Goal: Transaction & Acquisition: Purchase product/service

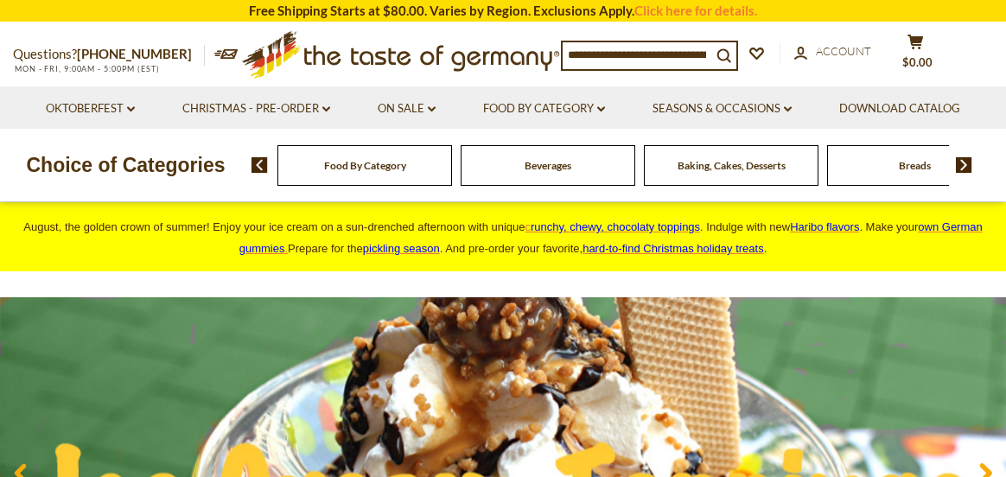
click at [964, 158] on img at bounding box center [964, 165] width 16 height 16
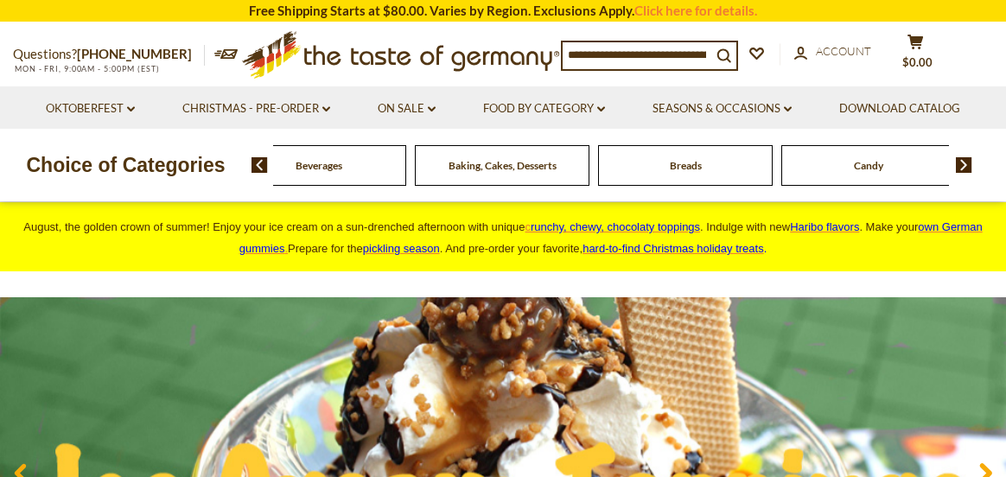
click at [964, 158] on img at bounding box center [964, 165] width 16 height 16
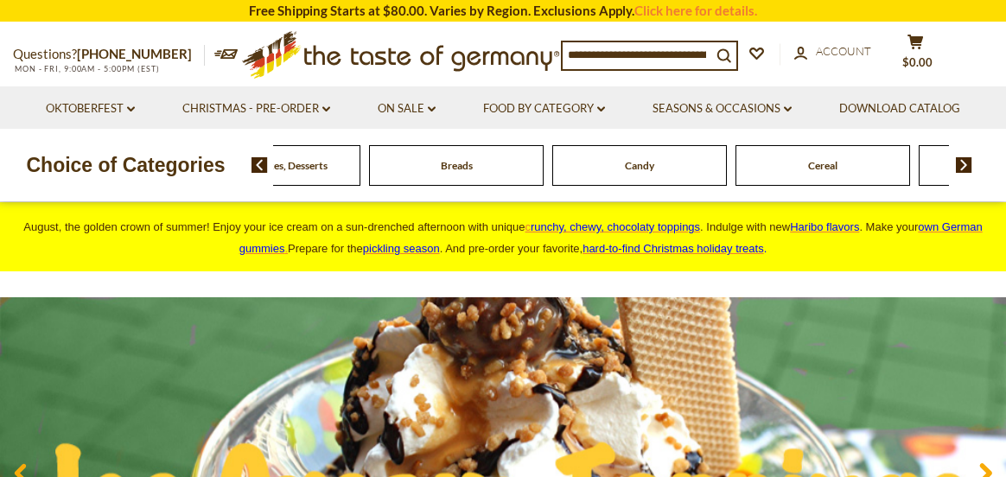
click at [964, 158] on img at bounding box center [964, 165] width 16 height 16
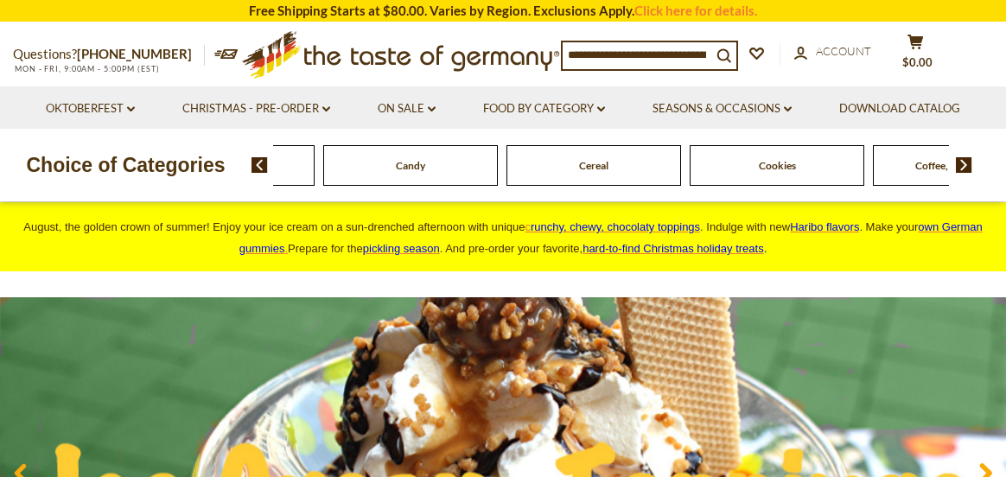
click at [964, 158] on img at bounding box center [964, 165] width 16 height 16
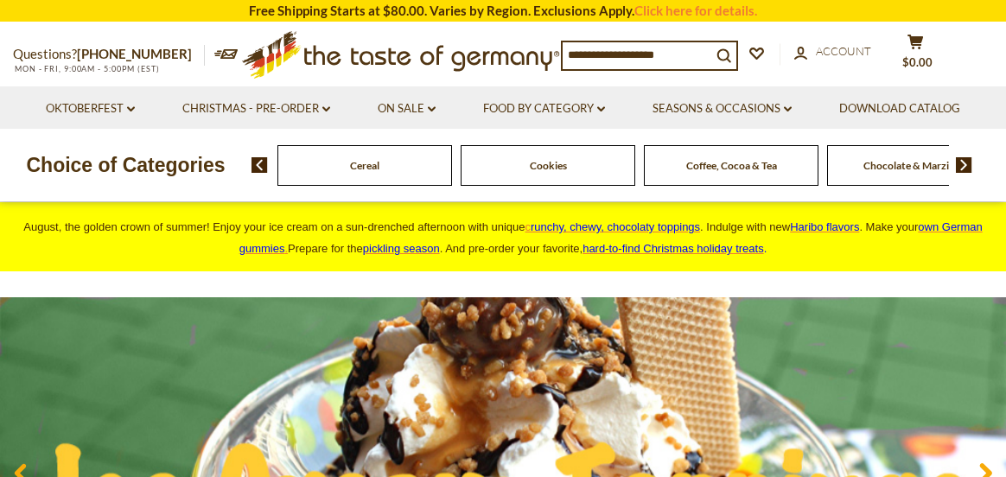
click at [964, 158] on img at bounding box center [964, 165] width 16 height 16
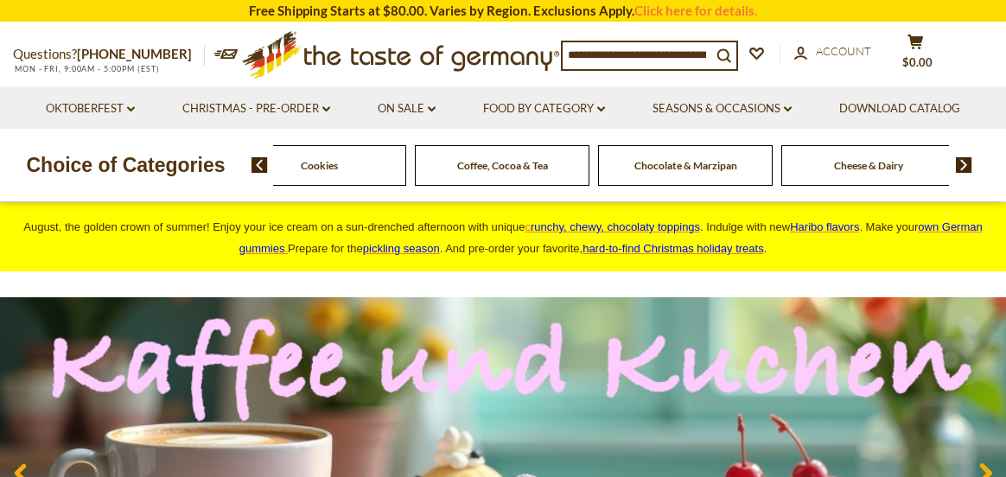
click at [870, 164] on span "Cheese & Dairy" at bounding box center [868, 165] width 69 height 13
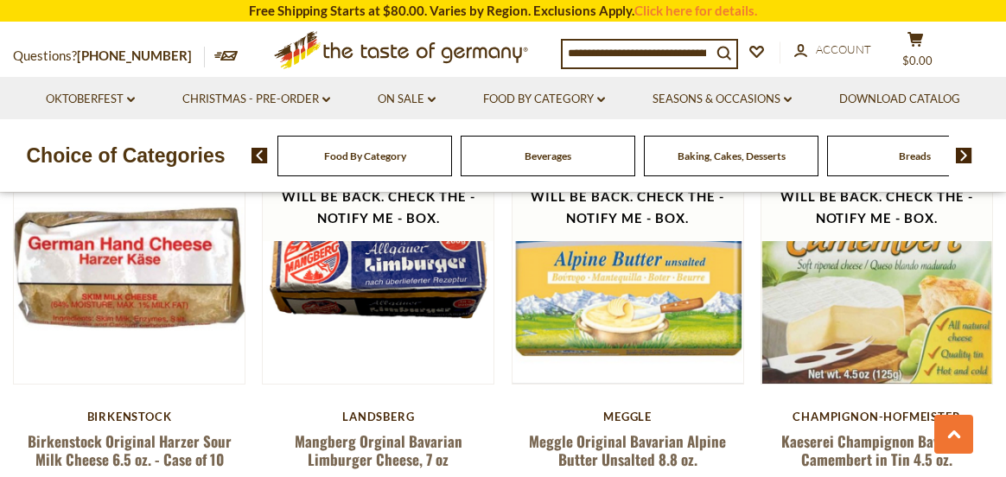
scroll to position [1642, 0]
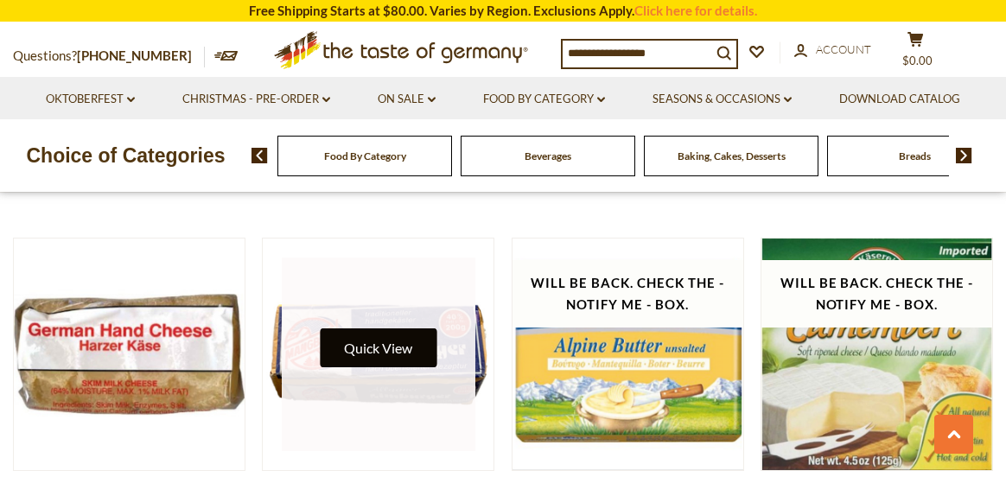
click at [396, 350] on button "Quick View" at bounding box center [378, 347] width 117 height 39
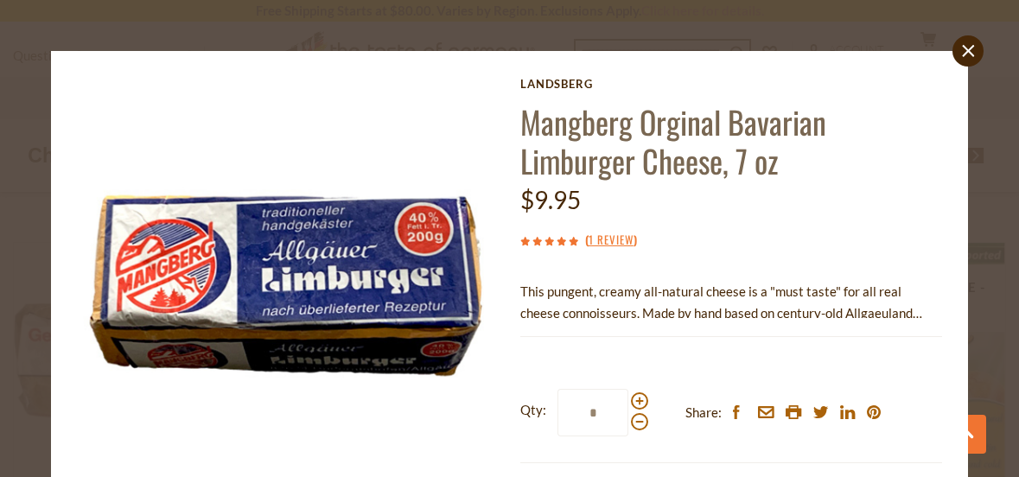
scroll to position [0, 0]
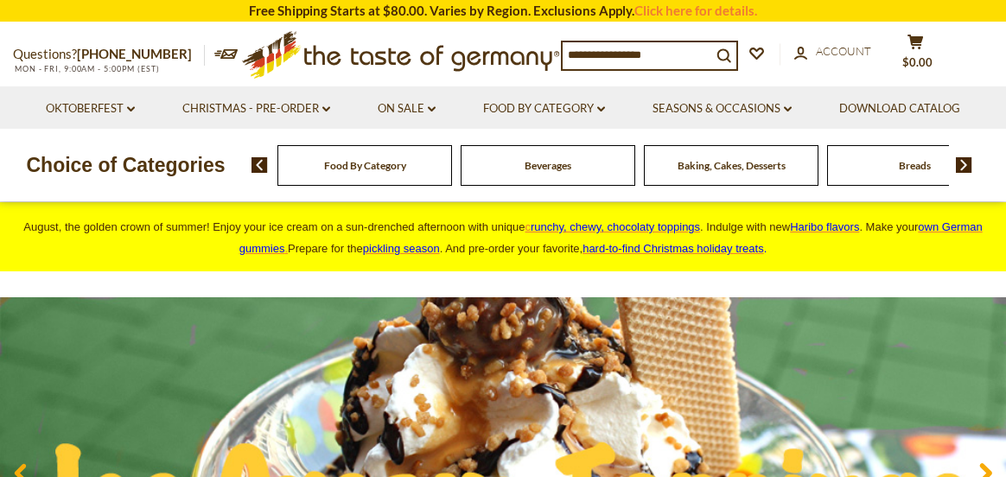
click at [964, 167] on img at bounding box center [964, 165] width 16 height 16
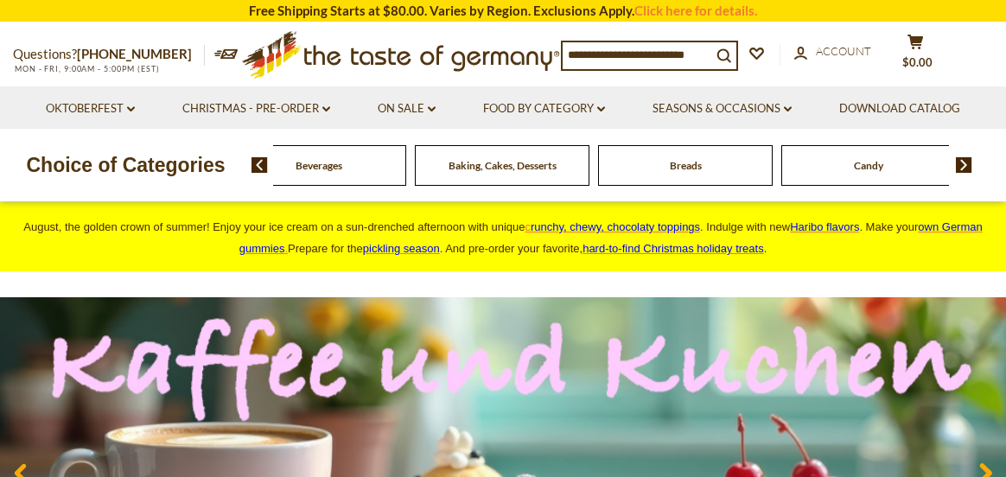
click at [963, 166] on img at bounding box center [964, 165] width 16 height 16
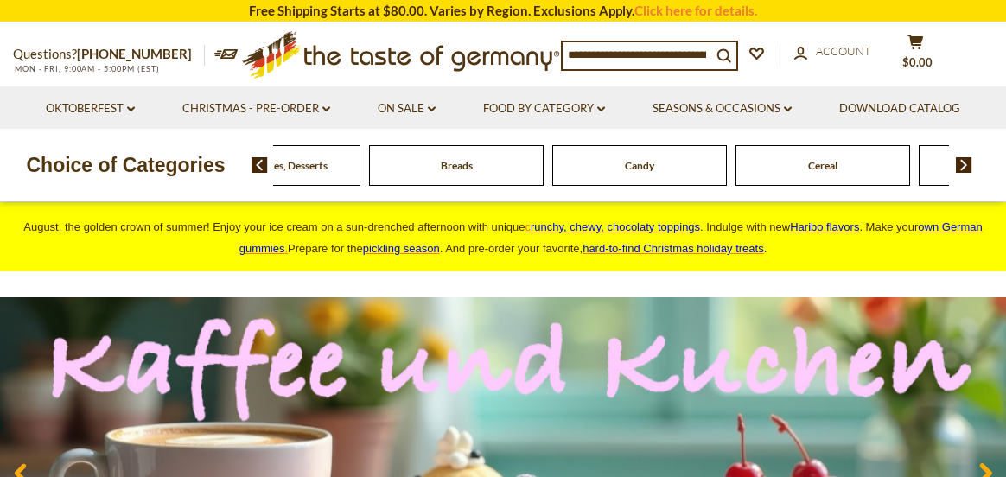
click at [963, 166] on img at bounding box center [964, 165] width 16 height 16
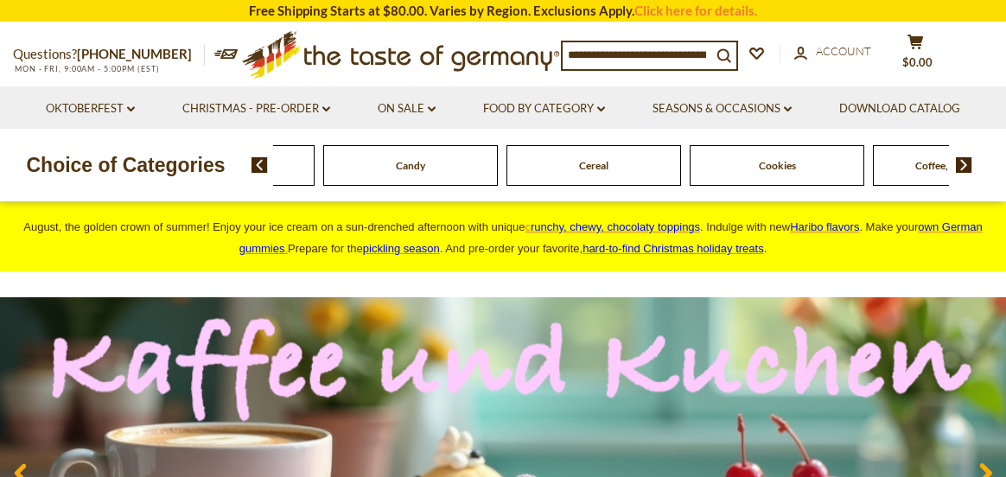
click at [963, 166] on img at bounding box center [964, 165] width 16 height 16
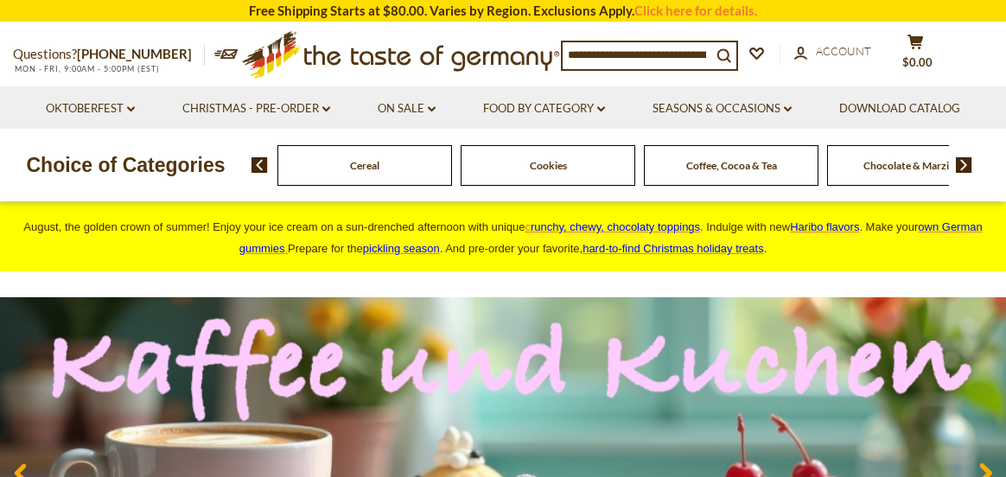
click at [964, 164] on img at bounding box center [964, 165] width 16 height 16
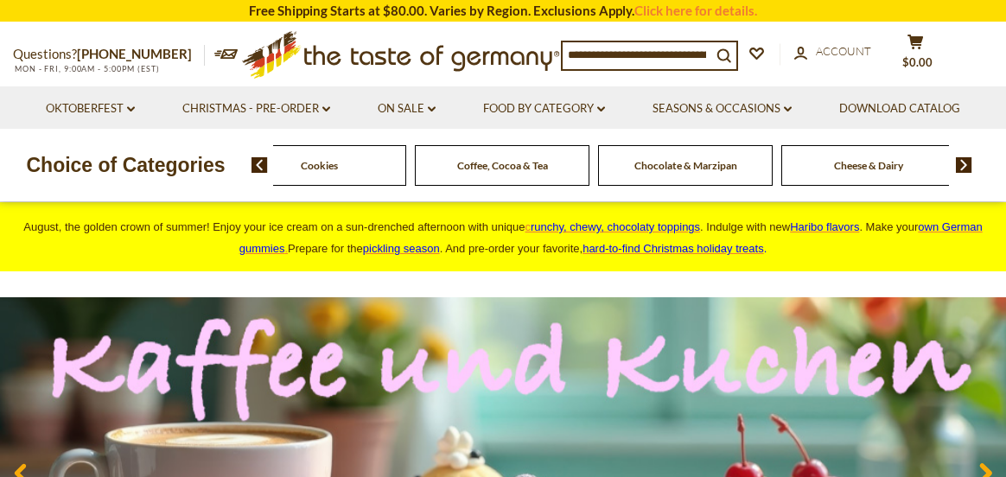
click at [964, 164] on img at bounding box center [964, 165] width 16 height 16
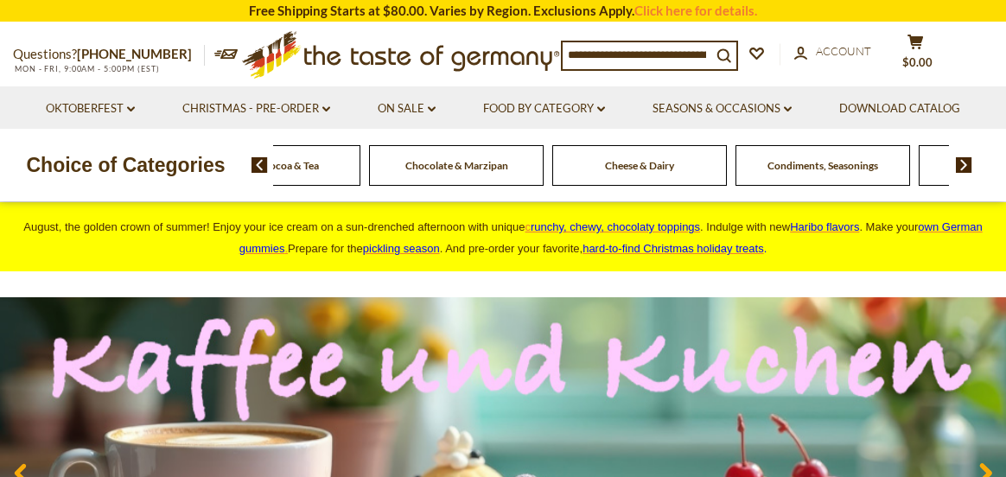
click at [964, 164] on img at bounding box center [964, 165] width 16 height 16
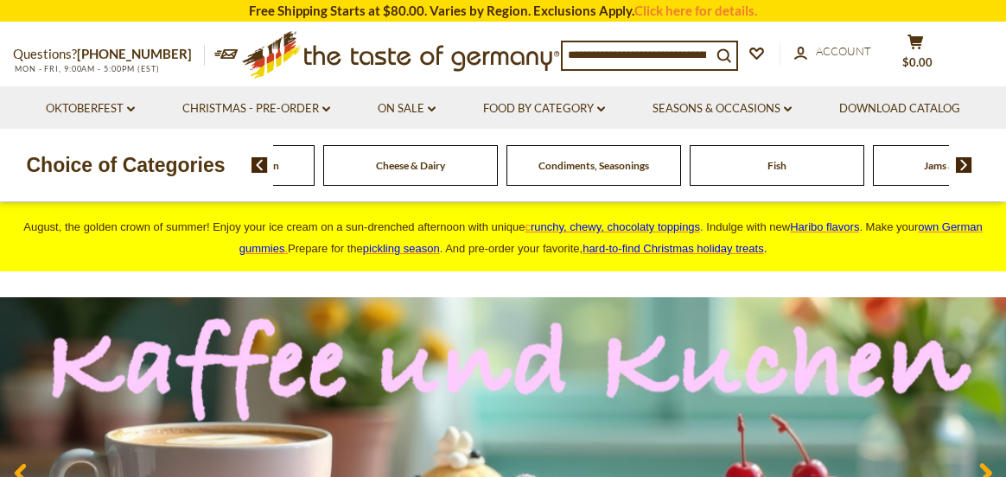
click at [964, 164] on img at bounding box center [964, 165] width 16 height 16
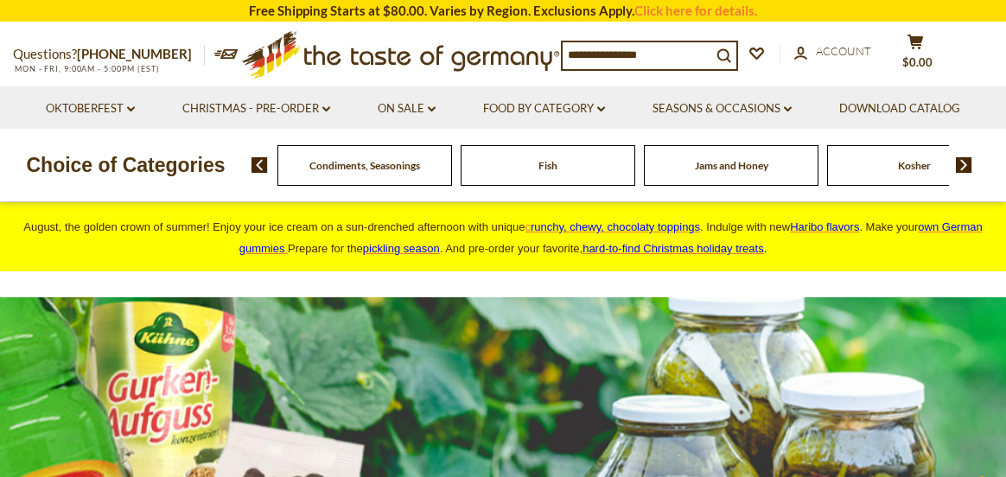
click at [964, 164] on img at bounding box center [964, 165] width 16 height 16
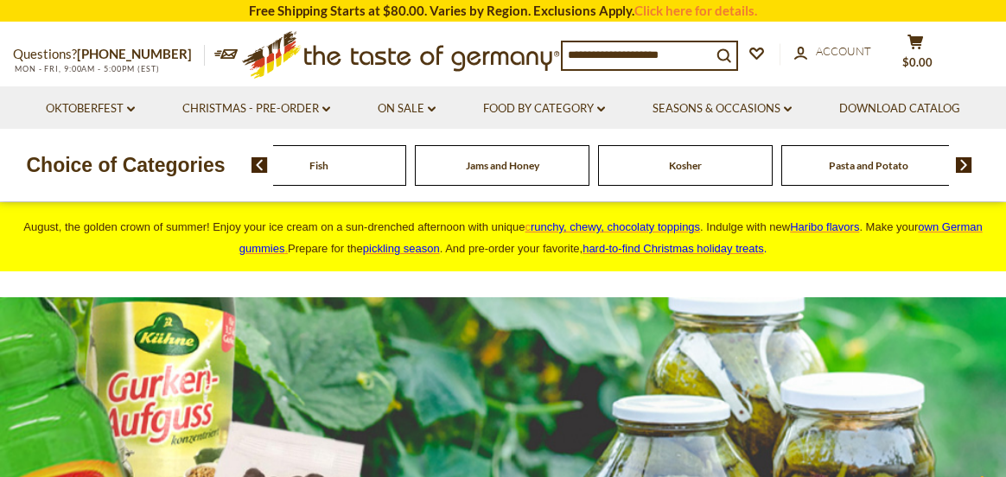
click at [964, 164] on img at bounding box center [964, 165] width 16 height 16
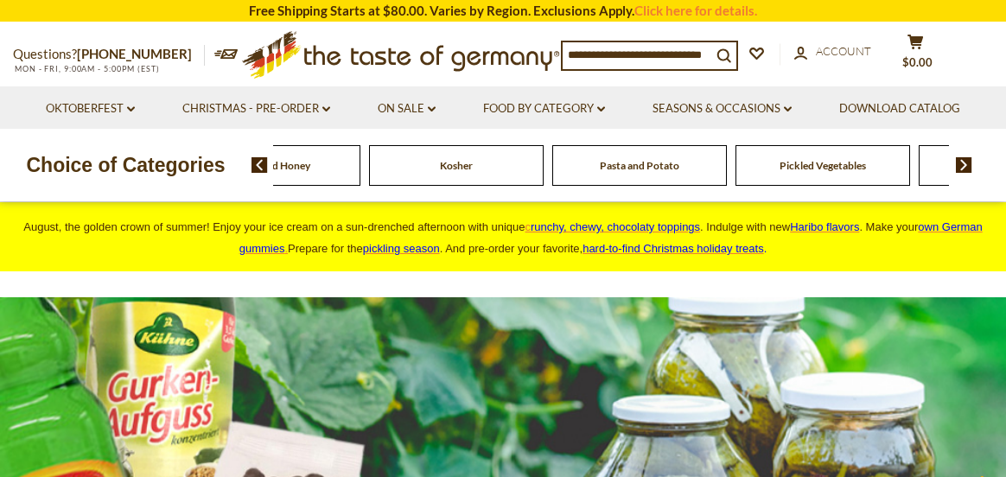
click at [964, 163] on img at bounding box center [964, 165] width 16 height 16
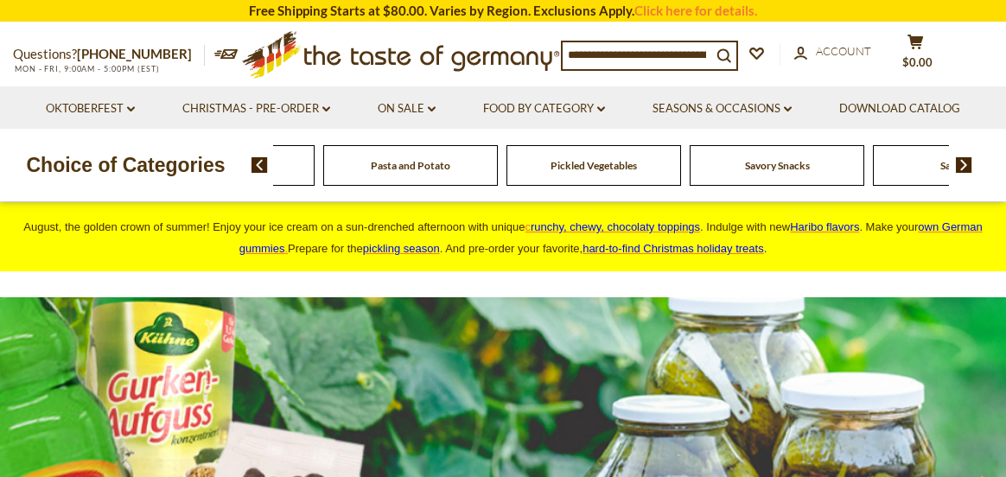
click at [964, 163] on img at bounding box center [964, 165] width 16 height 16
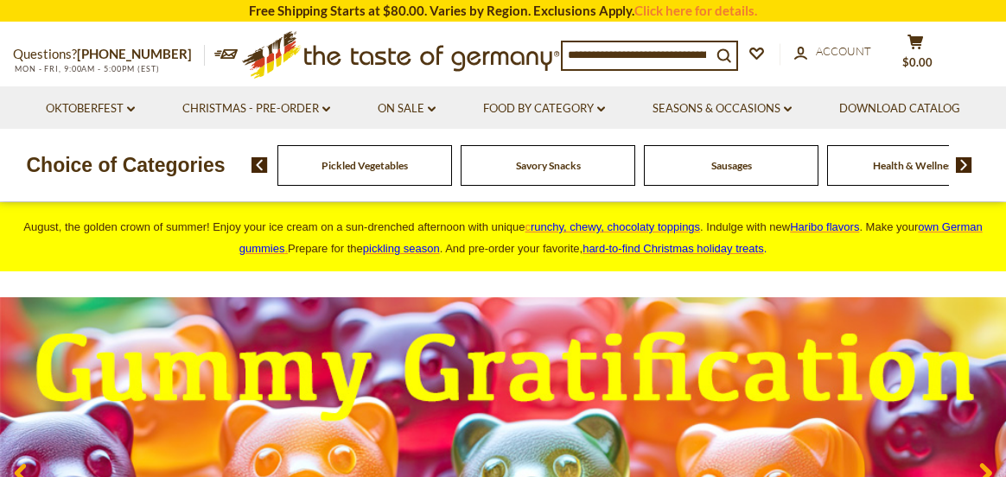
click at [731, 162] on span "Sausages" at bounding box center [731, 165] width 41 height 13
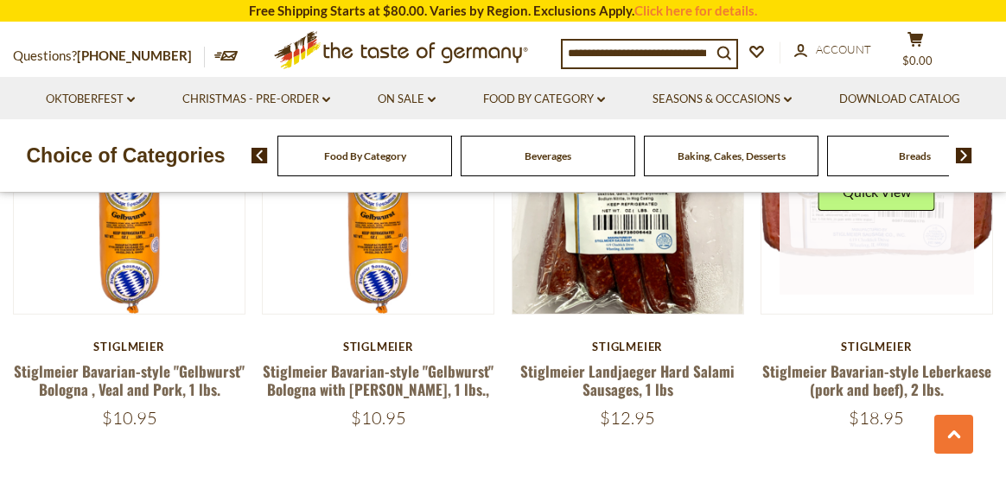
scroll to position [4062, 0]
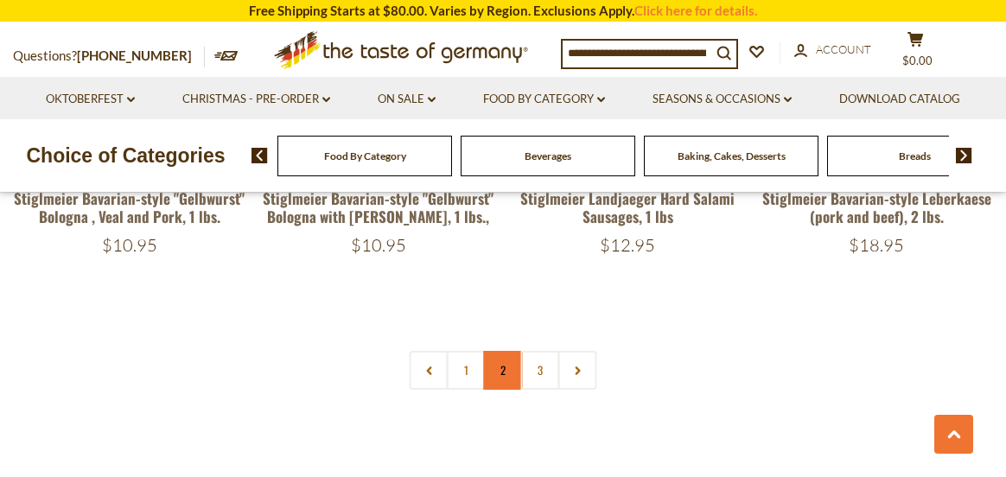
click at [509, 351] on link "2" at bounding box center [503, 370] width 39 height 39
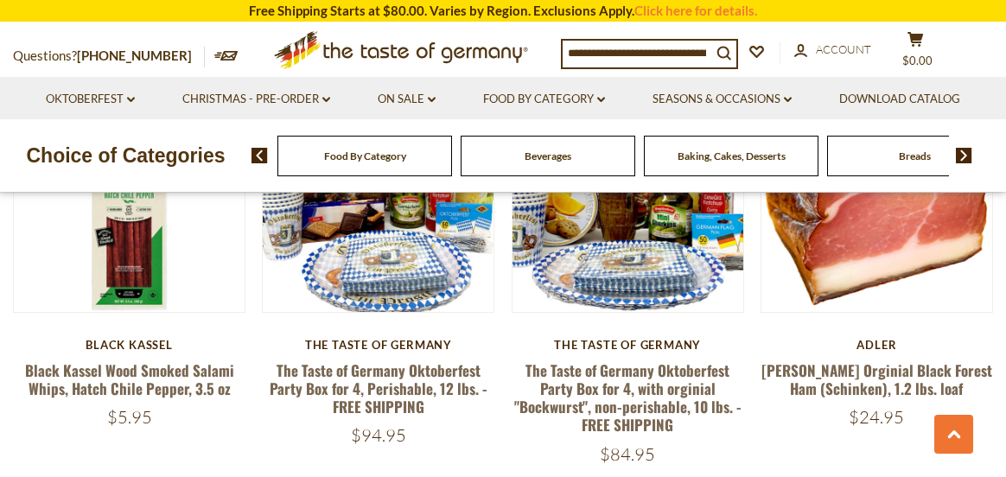
scroll to position [4023, 0]
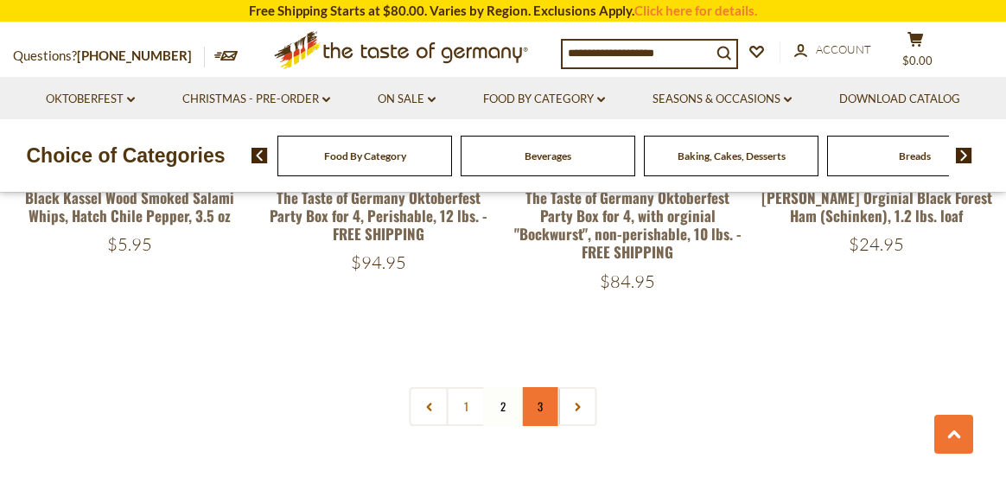
click at [546, 387] on link "3" at bounding box center [540, 406] width 39 height 39
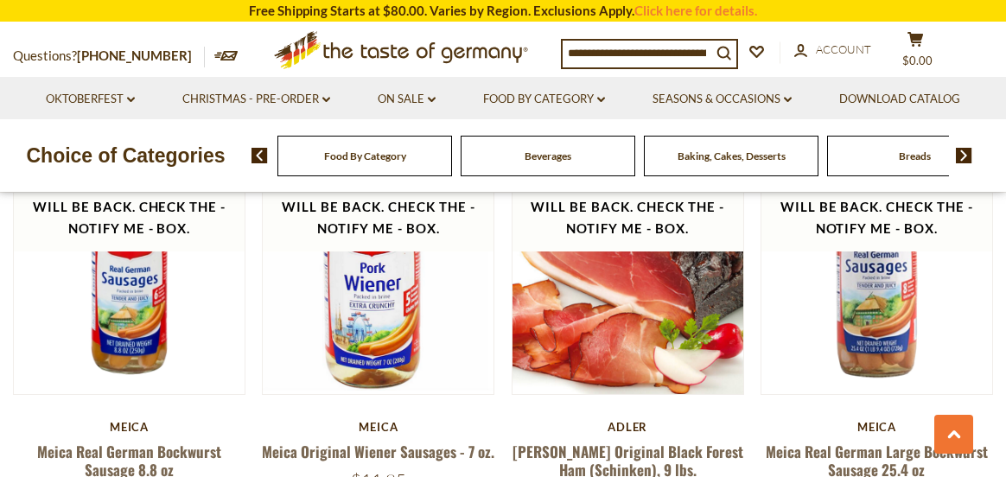
scroll to position [480, 0]
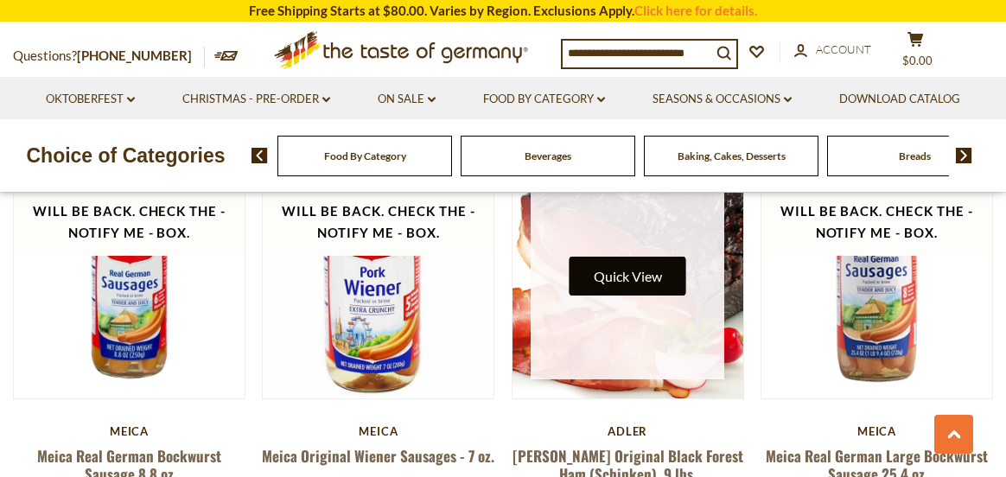
click at [655, 278] on button "Quick View" at bounding box center [627, 276] width 117 height 39
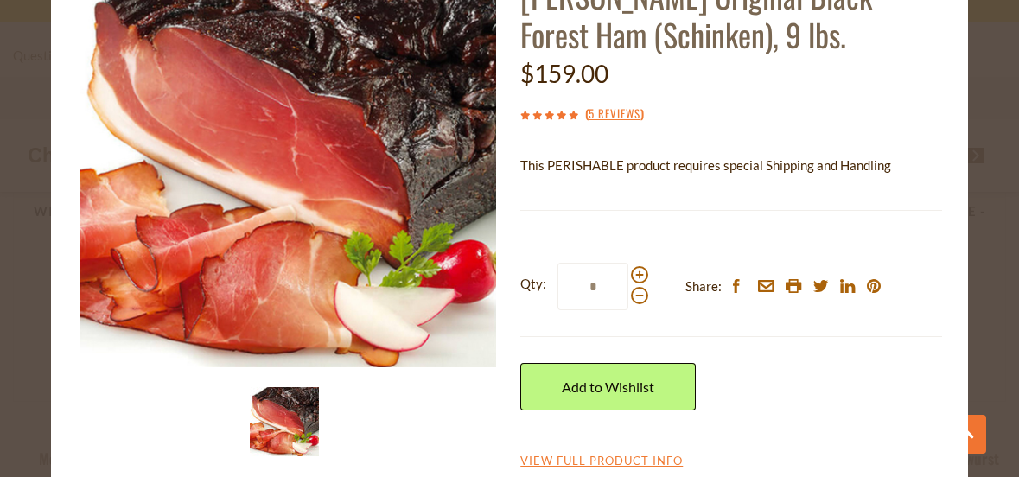
scroll to position [145, 0]
